Goal: Information Seeking & Learning: Learn about a topic

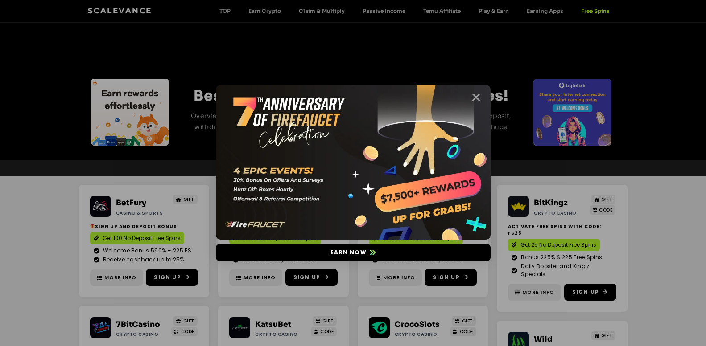
click at [473, 95] on icon "Close" at bounding box center [475, 97] width 11 height 11
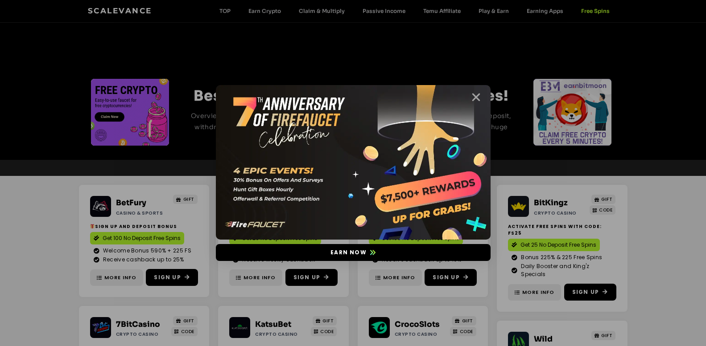
click at [474, 100] on icon "Close" at bounding box center [475, 97] width 11 height 11
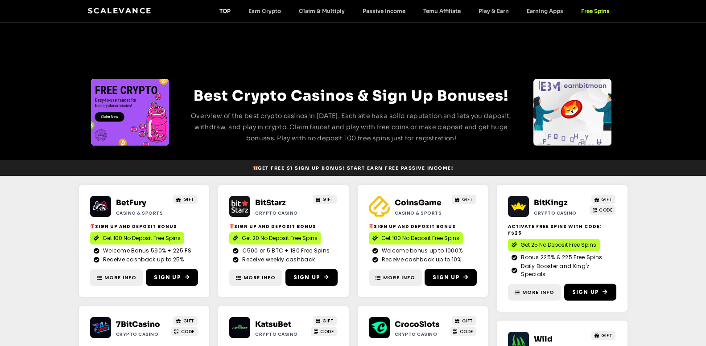
click at [226, 10] on link "TOP" at bounding box center [224, 11] width 29 height 7
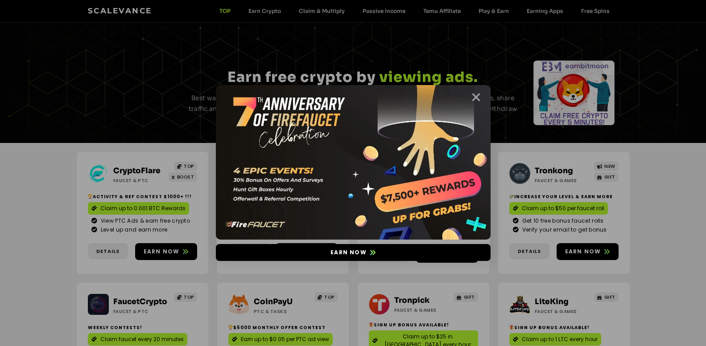
click at [474, 99] on icon "Close" at bounding box center [475, 97] width 11 height 11
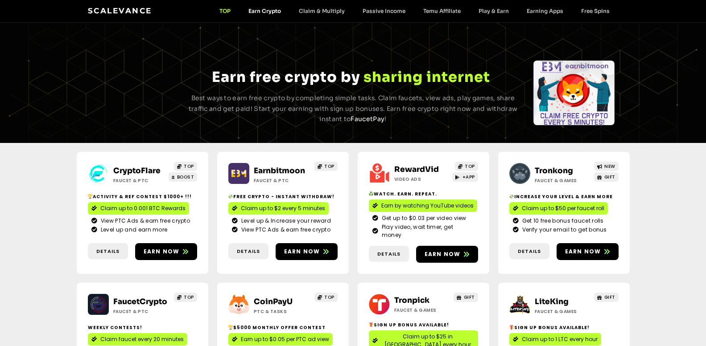
click at [262, 10] on link "Earn Crypto" at bounding box center [264, 11] width 50 height 7
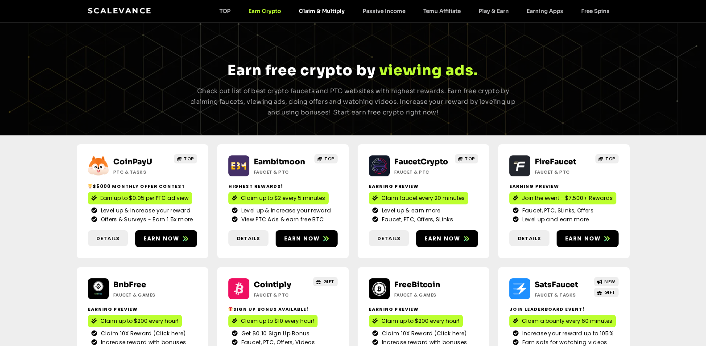
click at [329, 13] on link "Claim & Multiply" at bounding box center [322, 11] width 64 height 7
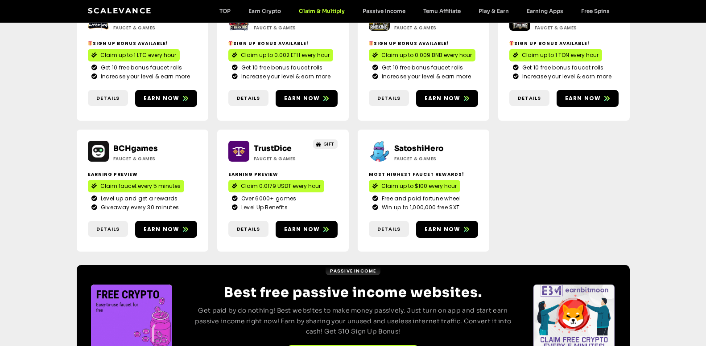
scroll to position [550, 0]
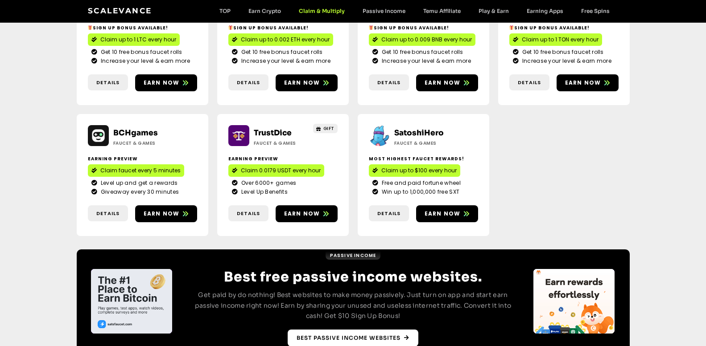
click at [356, 334] on span "Best Passive Income websites" at bounding box center [348, 338] width 104 height 8
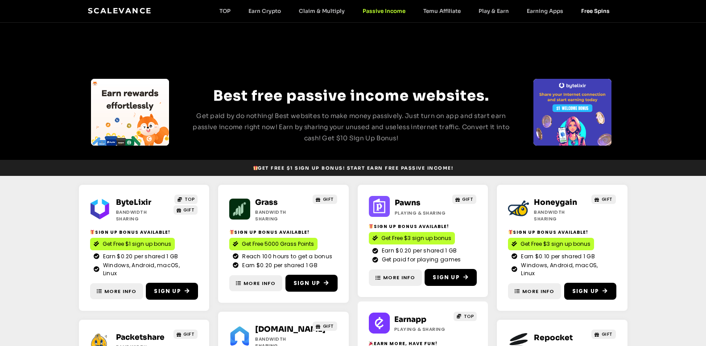
click at [592, 11] on link "Free Spins" at bounding box center [595, 11] width 46 height 7
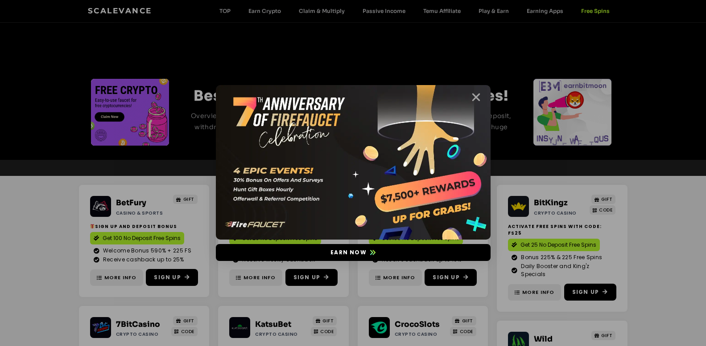
click at [475, 96] on icon "Close" at bounding box center [475, 97] width 11 height 11
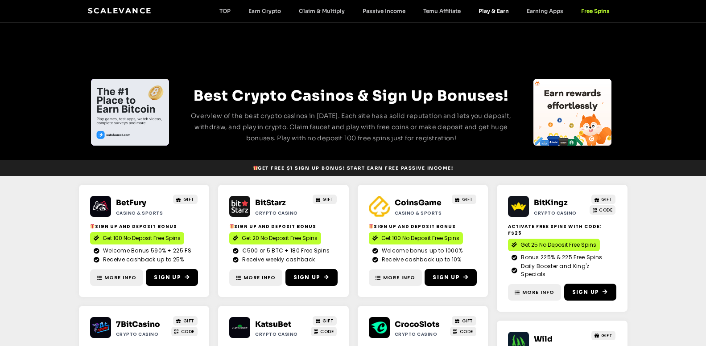
click at [494, 9] on link "Play & Earn" at bounding box center [493, 11] width 48 height 7
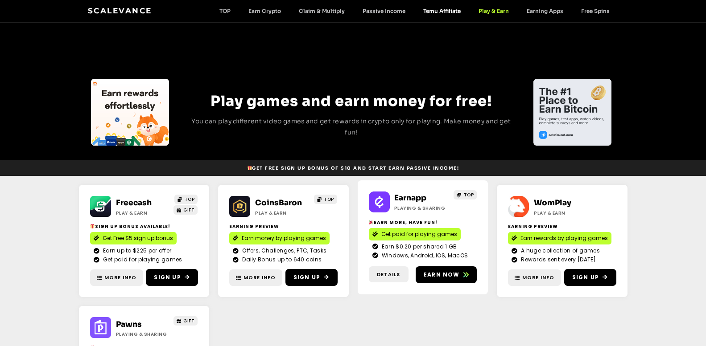
click at [444, 13] on link "Temu Affiliate" at bounding box center [441, 11] width 55 height 7
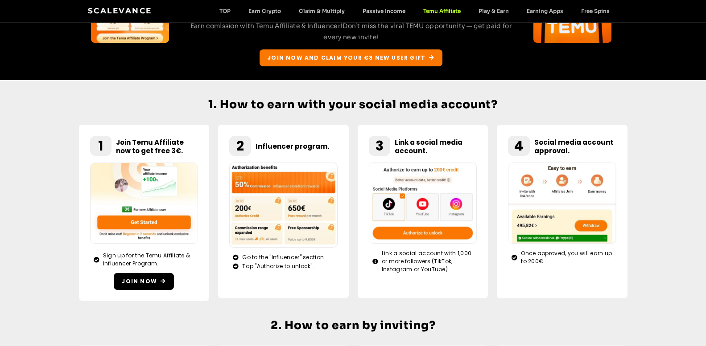
scroll to position [134, 0]
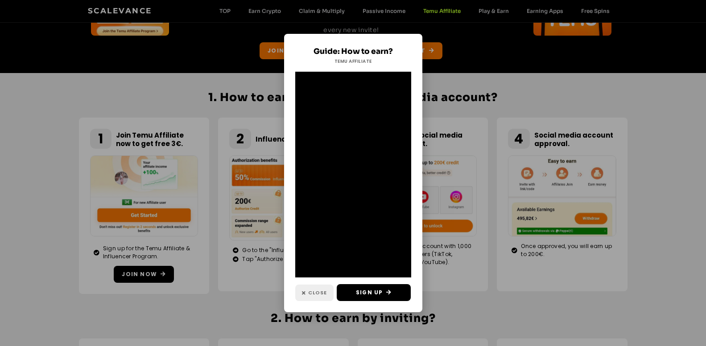
click at [308, 293] on span "Close" at bounding box center [317, 293] width 19 height 8
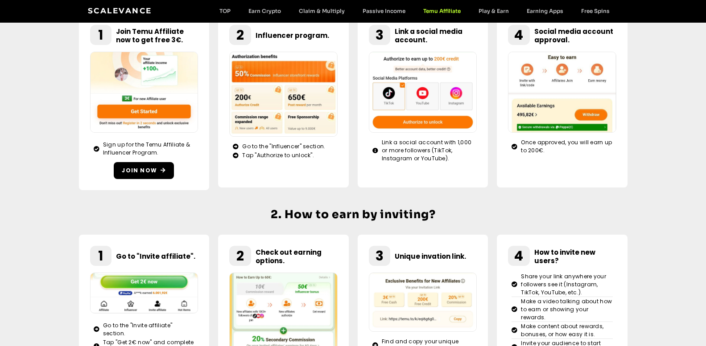
scroll to position [144, 0]
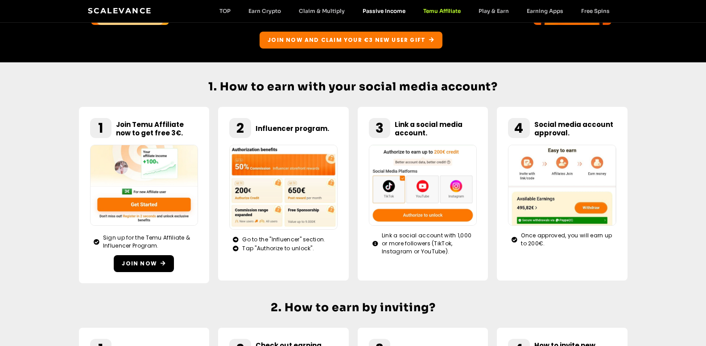
click at [381, 10] on link "Passive Income" at bounding box center [384, 11] width 61 height 7
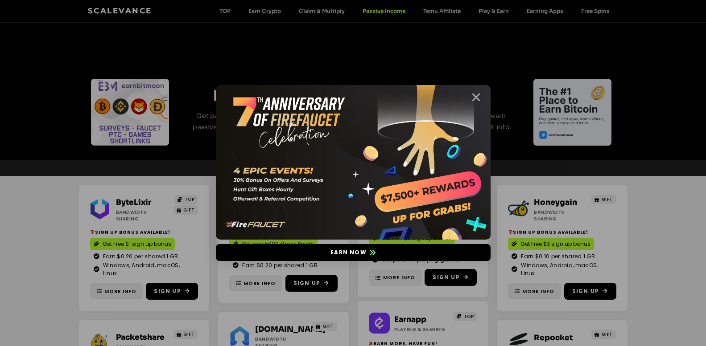
click at [477, 96] on icon "Close" at bounding box center [475, 97] width 11 height 11
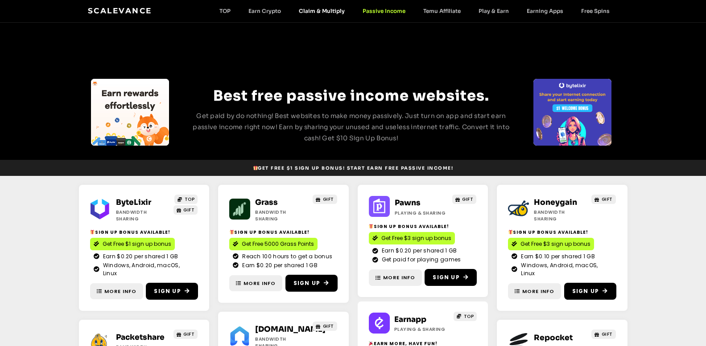
click at [327, 10] on link "Claim & Multiply" at bounding box center [322, 11] width 64 height 7
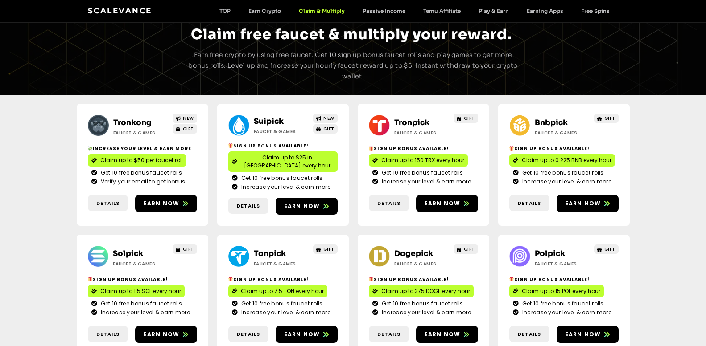
scroll to position [15, 0]
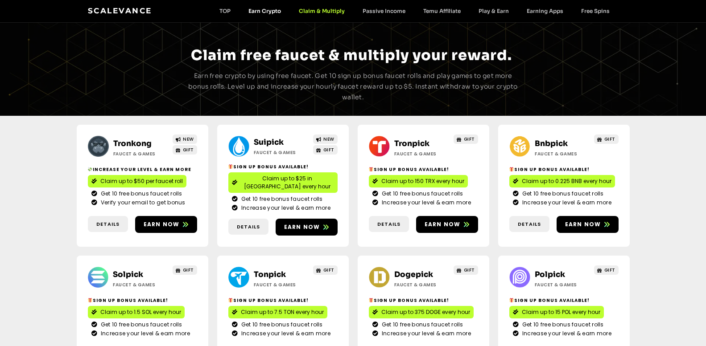
click at [271, 11] on link "Earn Crypto" at bounding box center [264, 11] width 50 height 7
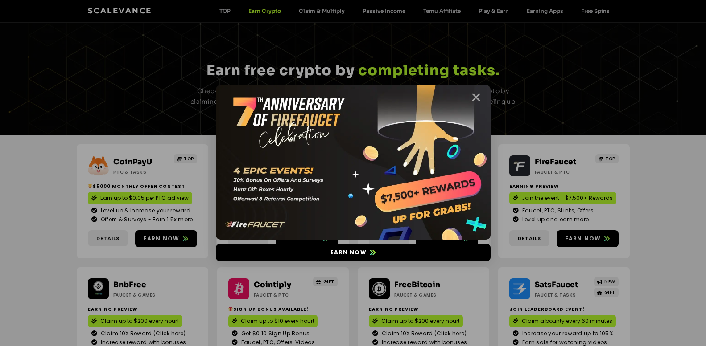
click at [479, 98] on icon "Close" at bounding box center [475, 97] width 11 height 11
